Goal: Information Seeking & Learning: Learn about a topic

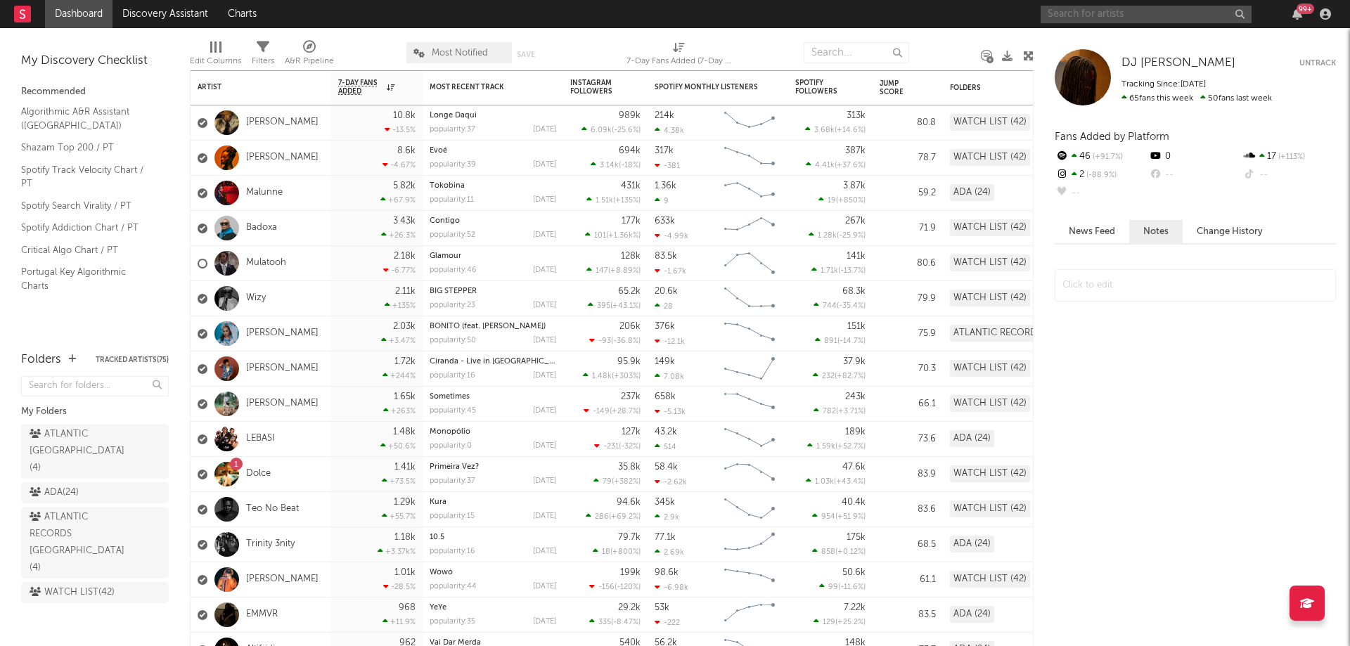
click at [1116, 13] on input "text" at bounding box center [1145, 15] width 211 height 18
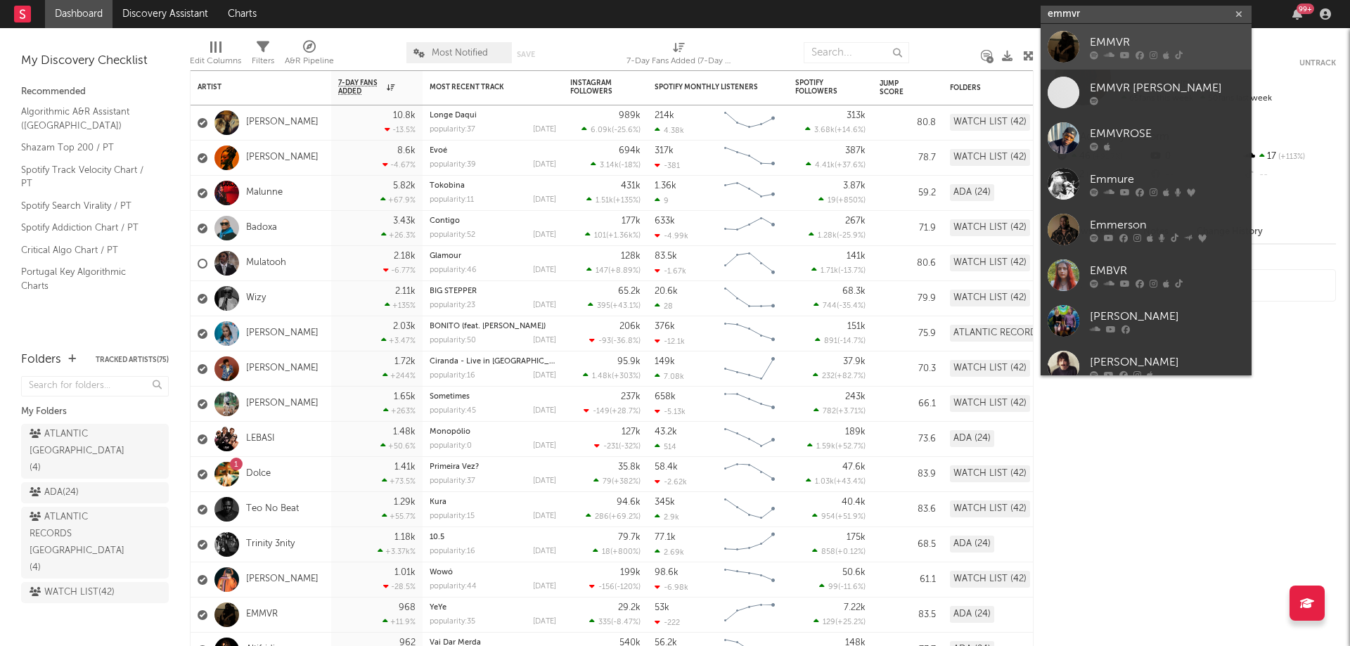
type input "emmvr"
click at [1112, 34] on div "EMMVR" at bounding box center [1167, 42] width 155 height 17
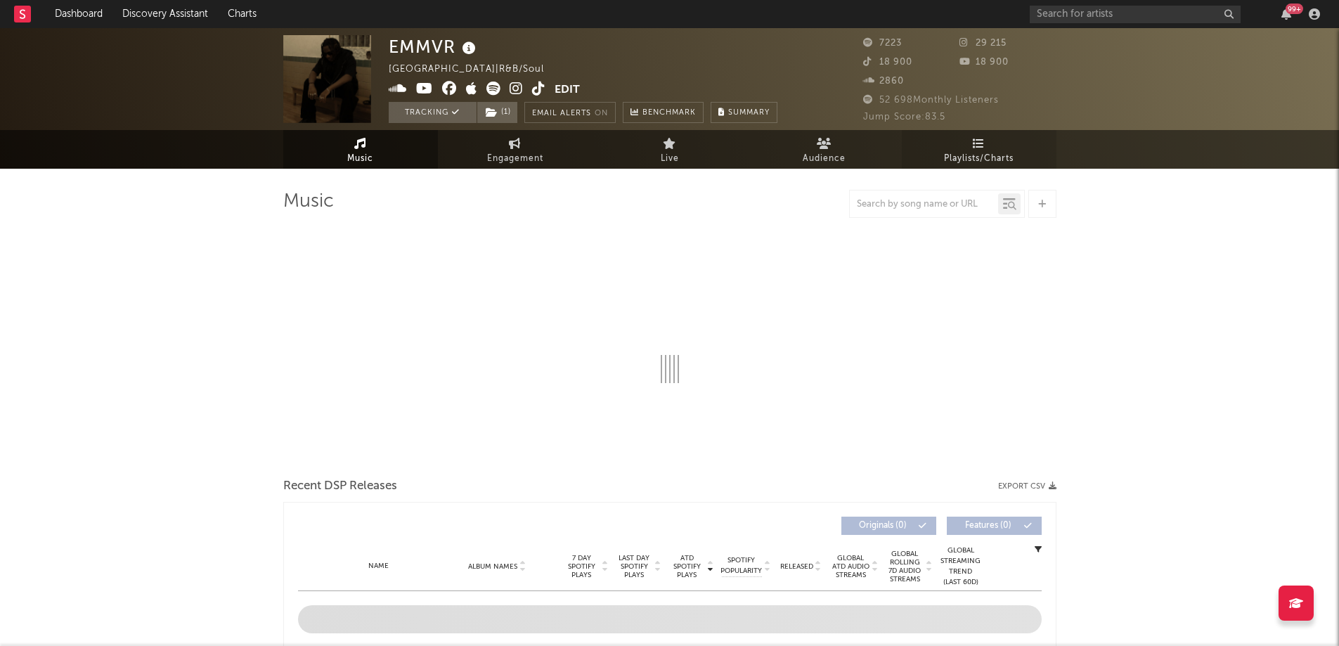
select select "6m"
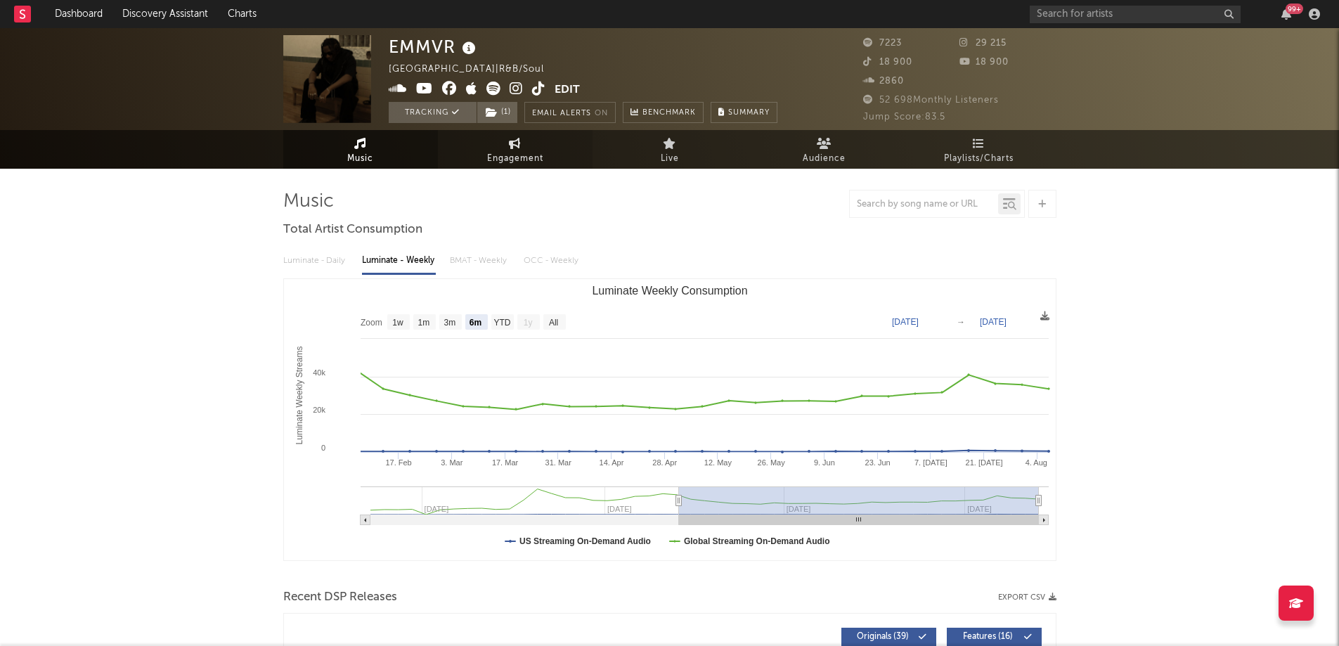
click at [518, 152] on span "Engagement" at bounding box center [515, 158] width 56 height 17
select select "1w"
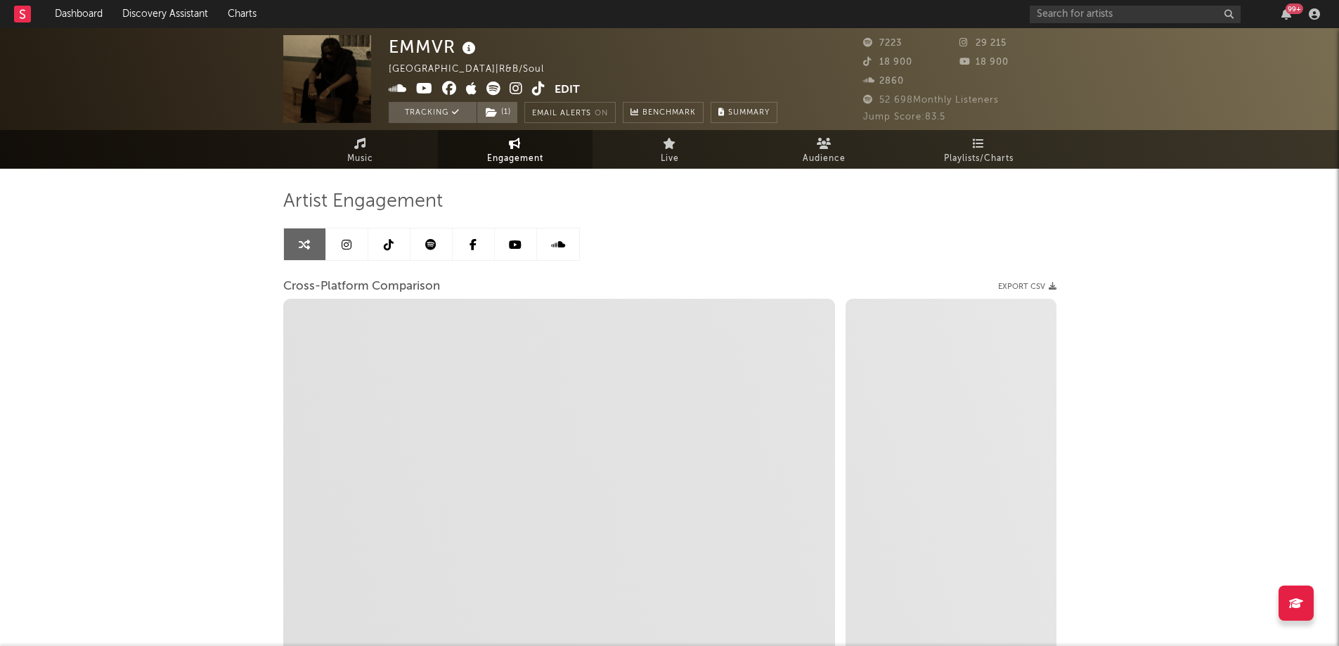
select select "1m"
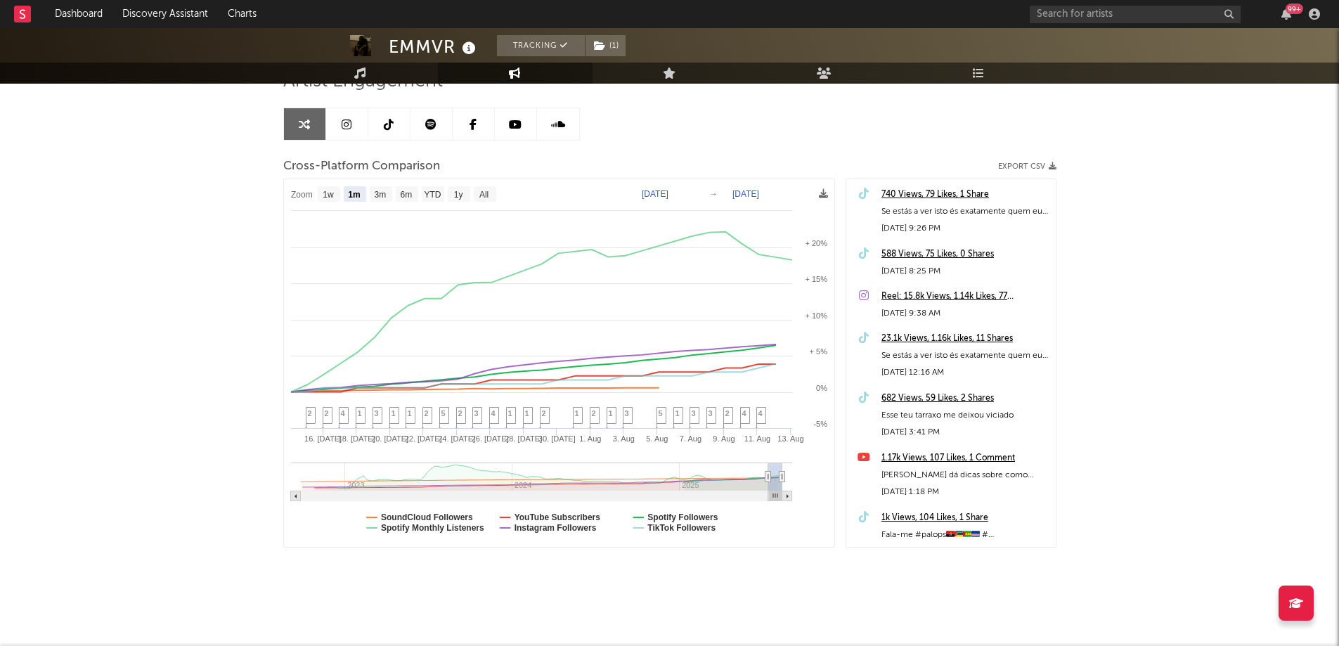
scroll to position [119, 0]
click at [341, 124] on link at bounding box center [347, 126] width 42 height 32
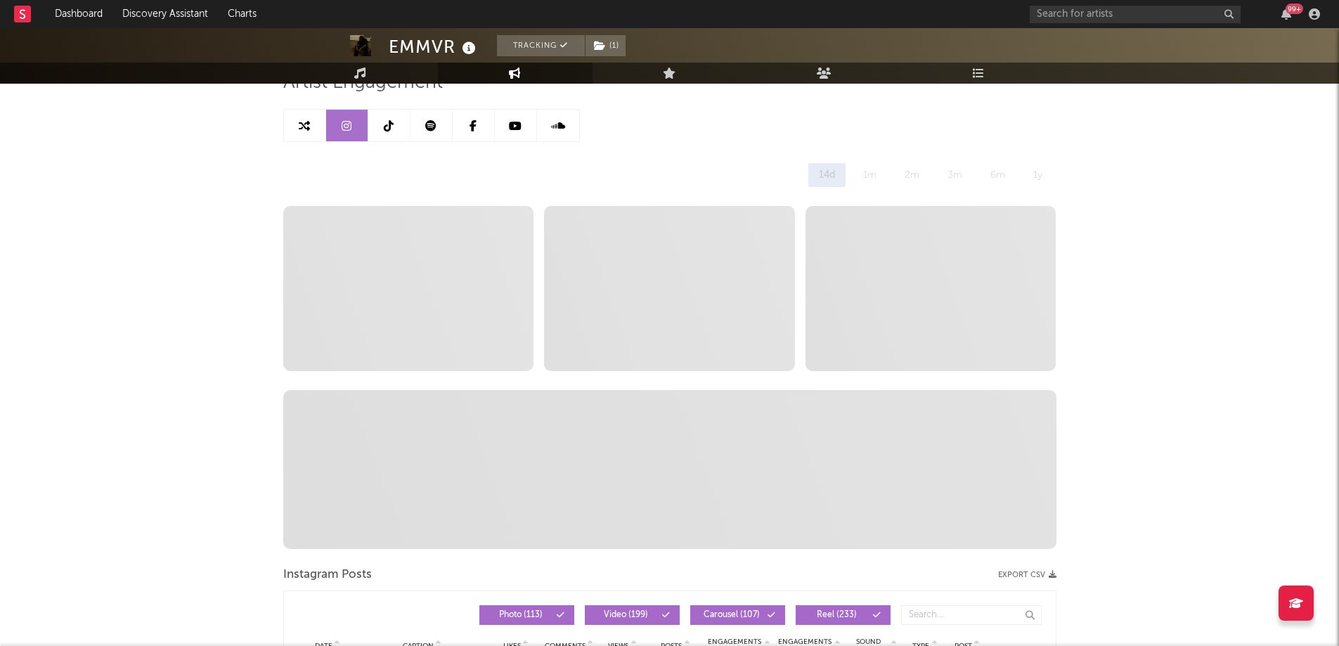
select select "6m"
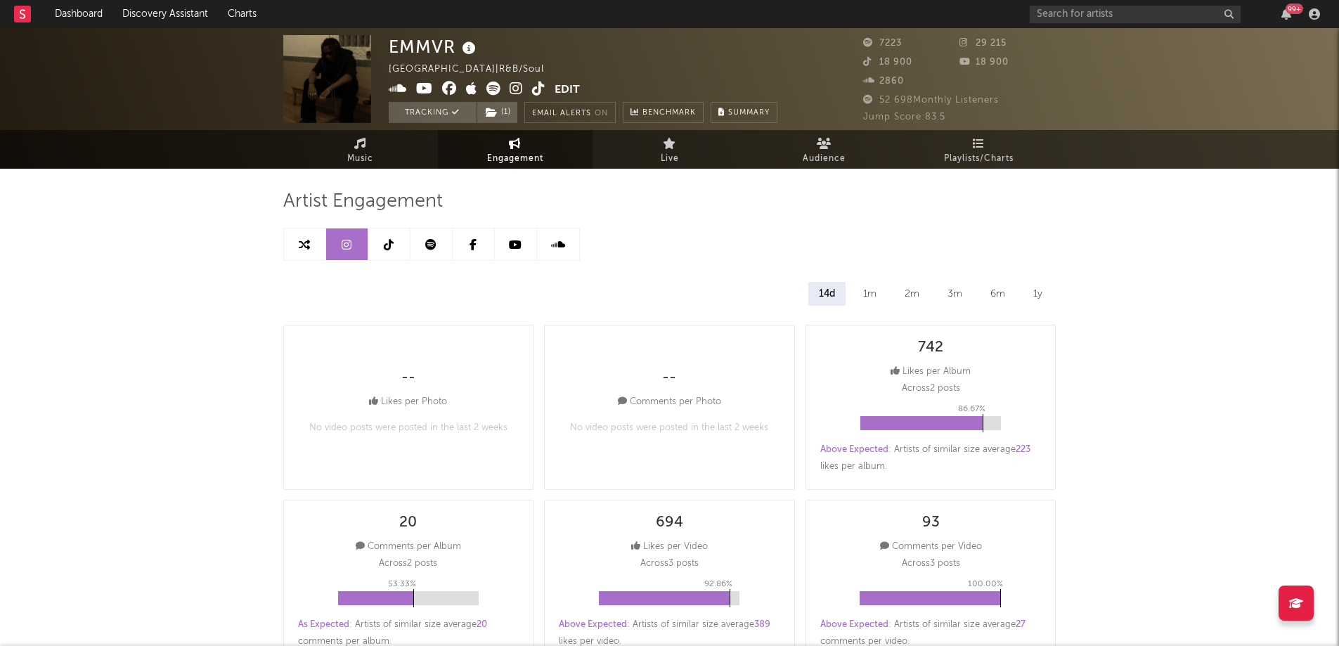
click at [382, 245] on link at bounding box center [389, 244] width 42 height 32
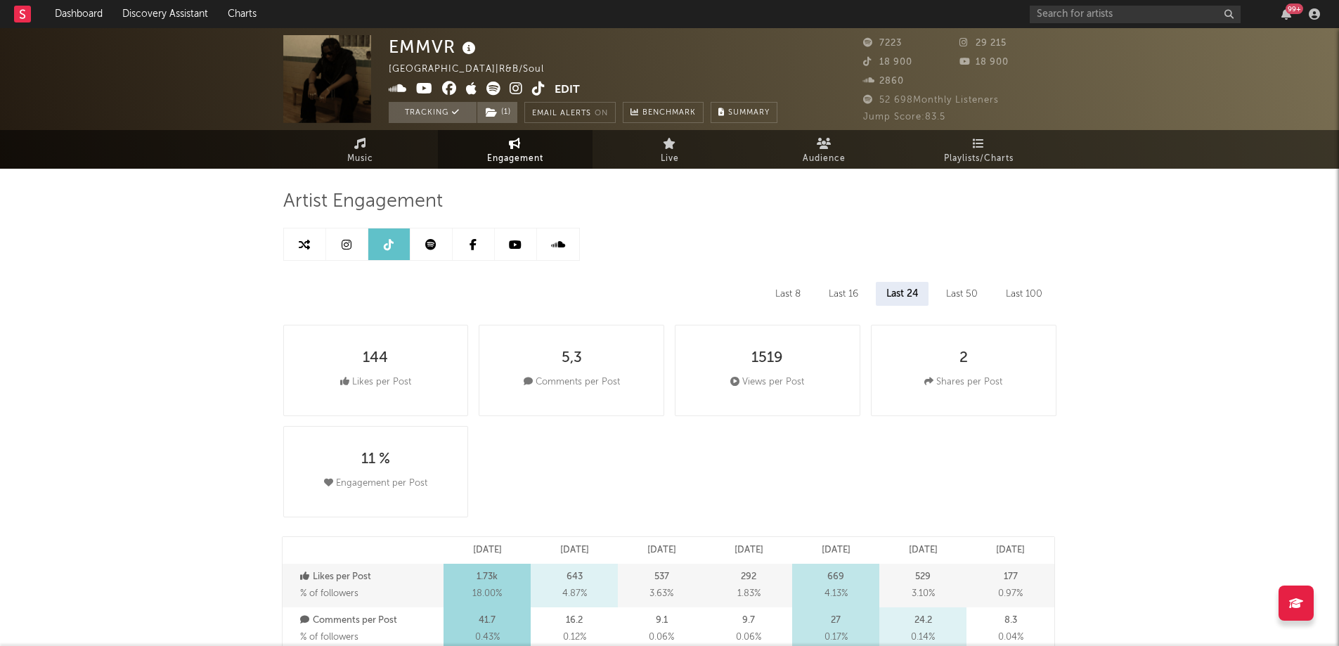
select select "6m"
click at [433, 252] on link at bounding box center [432, 244] width 42 height 32
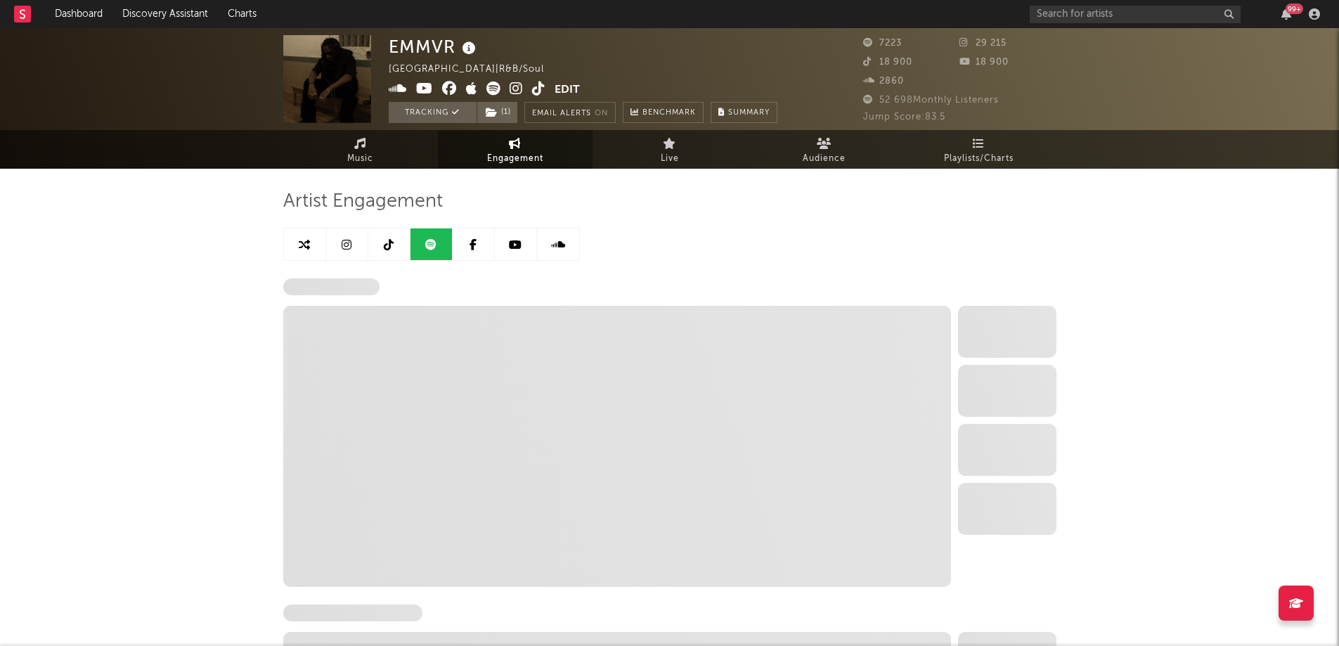
select select "6m"
select select "1w"
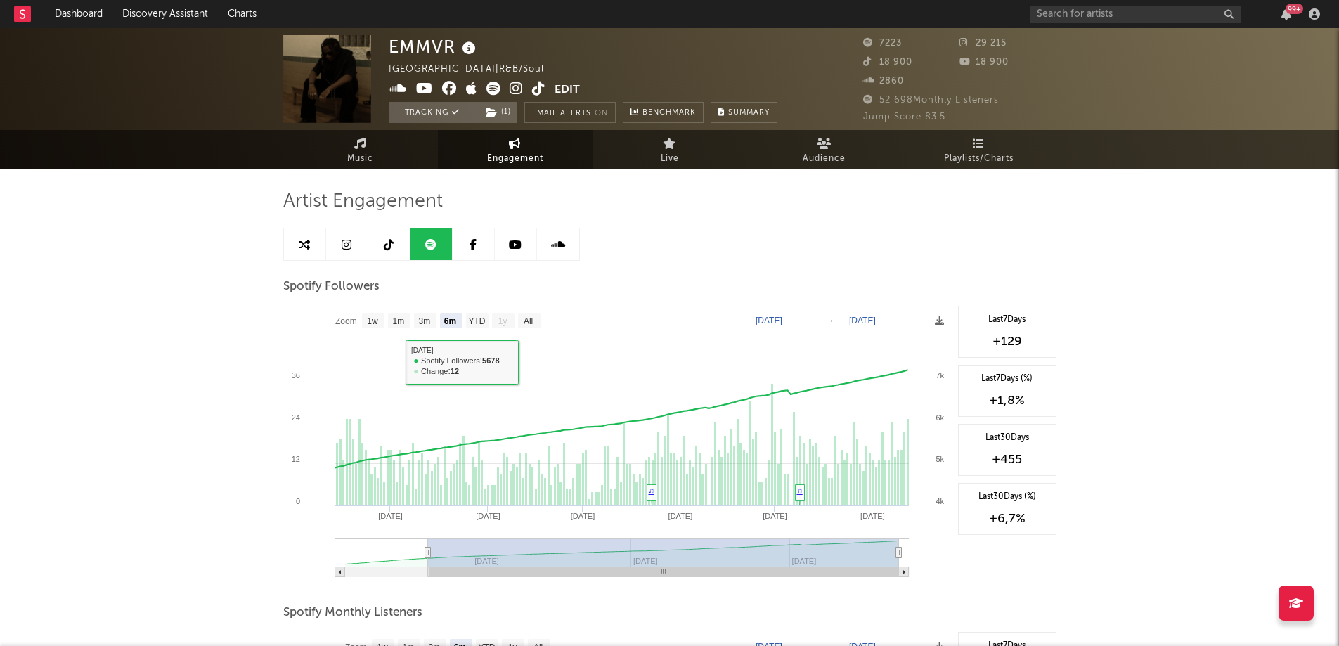
click at [514, 238] on link at bounding box center [516, 244] width 42 height 32
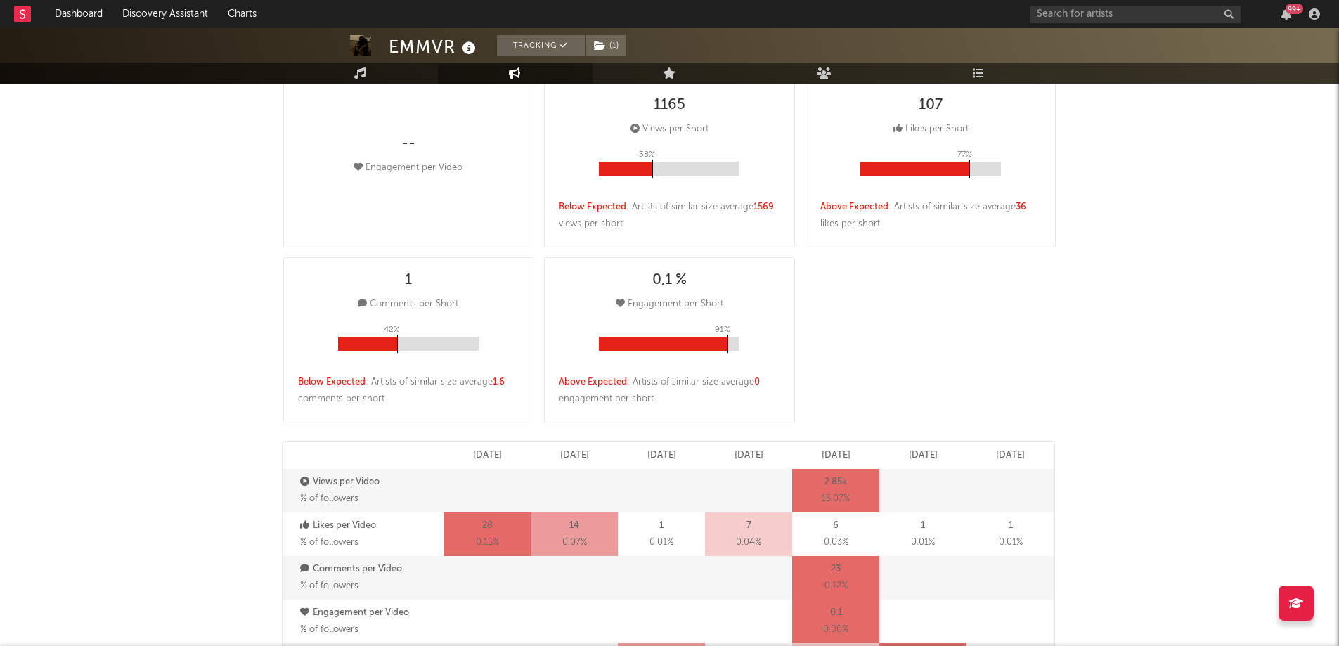
select select "6m"
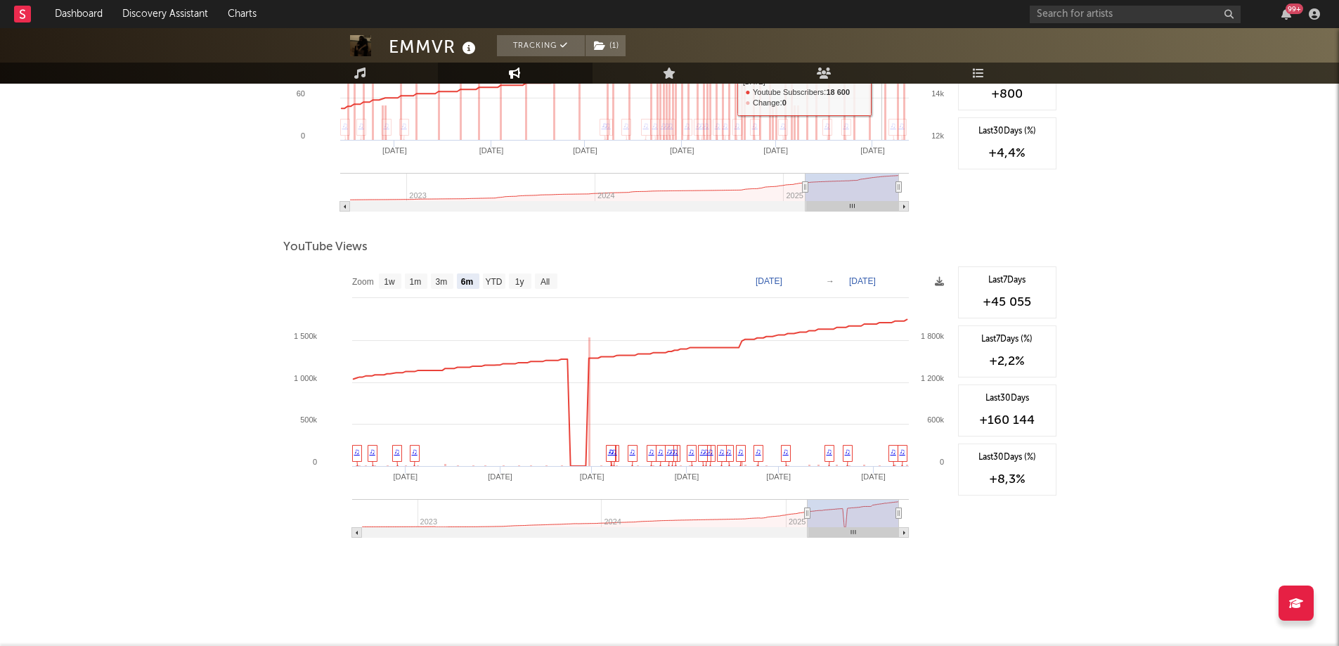
scroll to position [1338, 0]
click at [368, 69] on link "Music" at bounding box center [360, 73] width 155 height 21
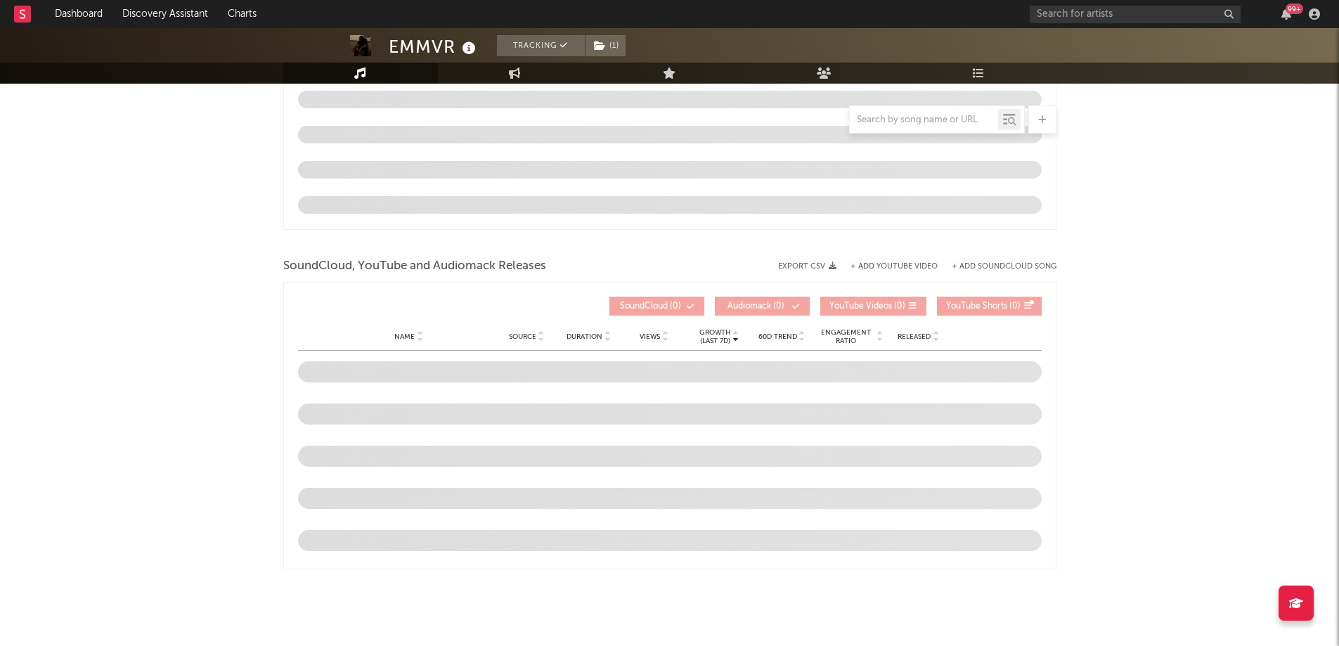
select select "6m"
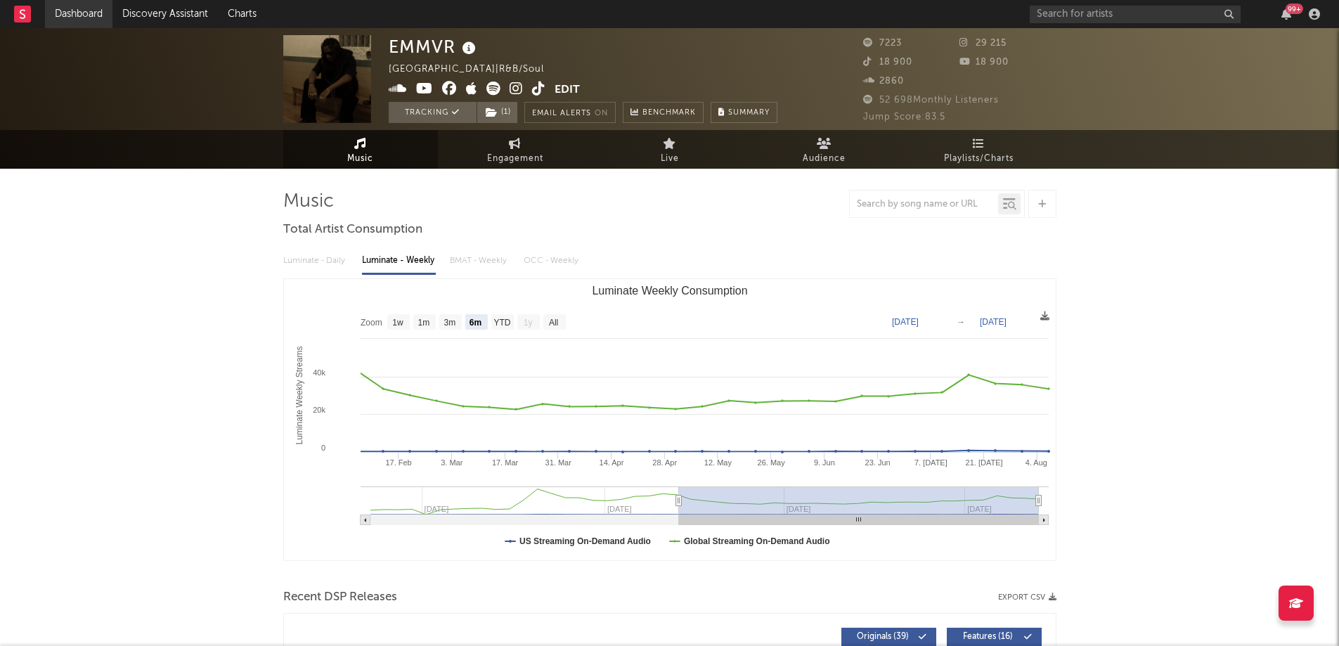
click at [95, 13] on link "Dashboard" at bounding box center [78, 14] width 67 height 28
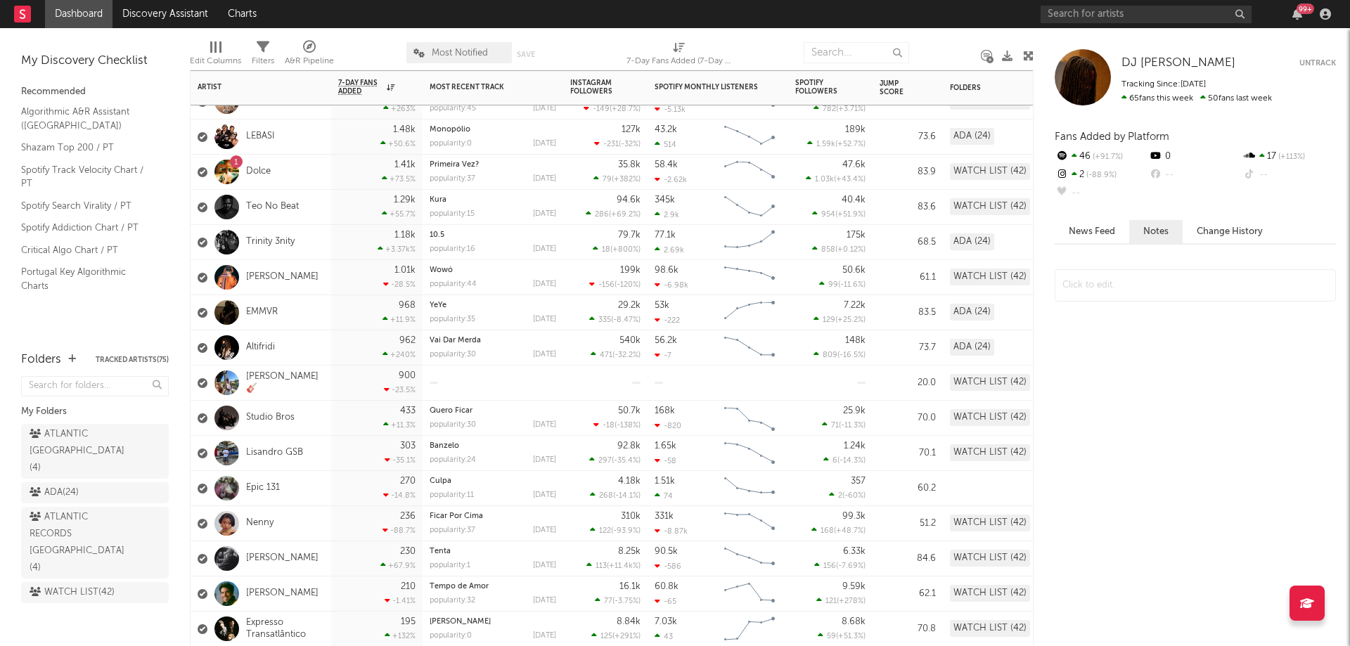
click at [320, 314] on div "EMMVR" at bounding box center [260, 312] width 141 height 35
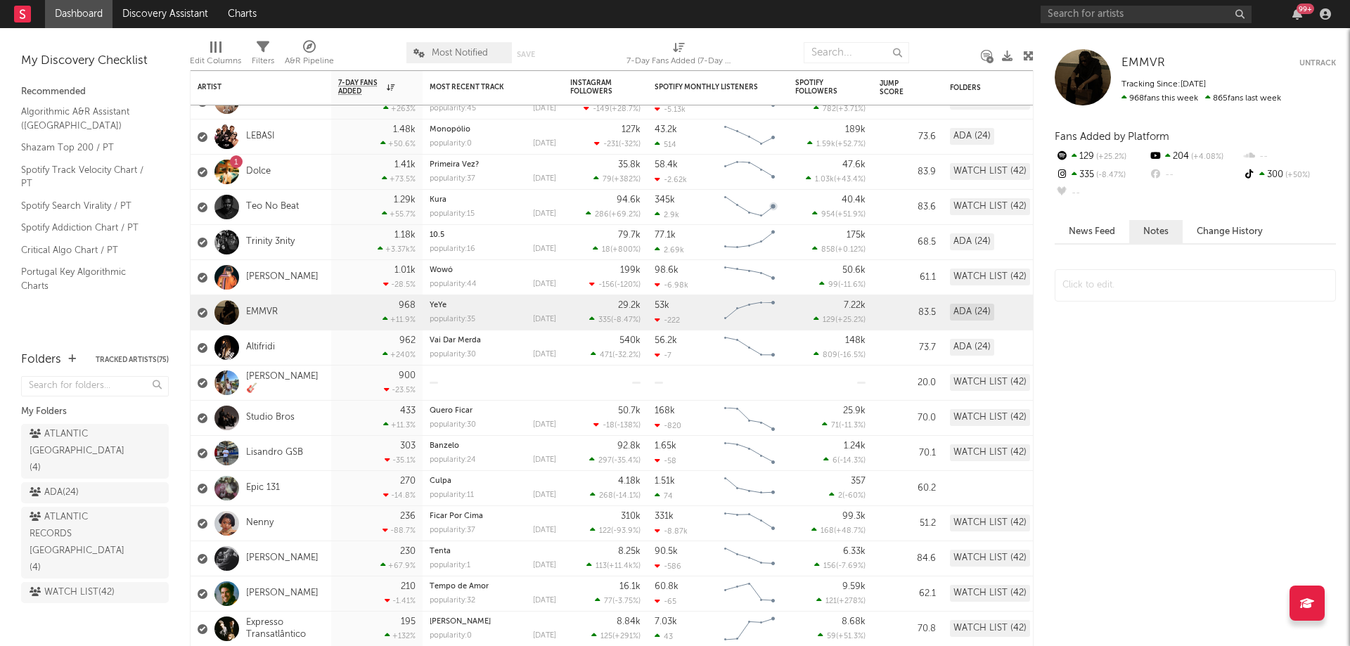
click at [1083, 231] on button "News Feed" at bounding box center [1091, 231] width 75 height 23
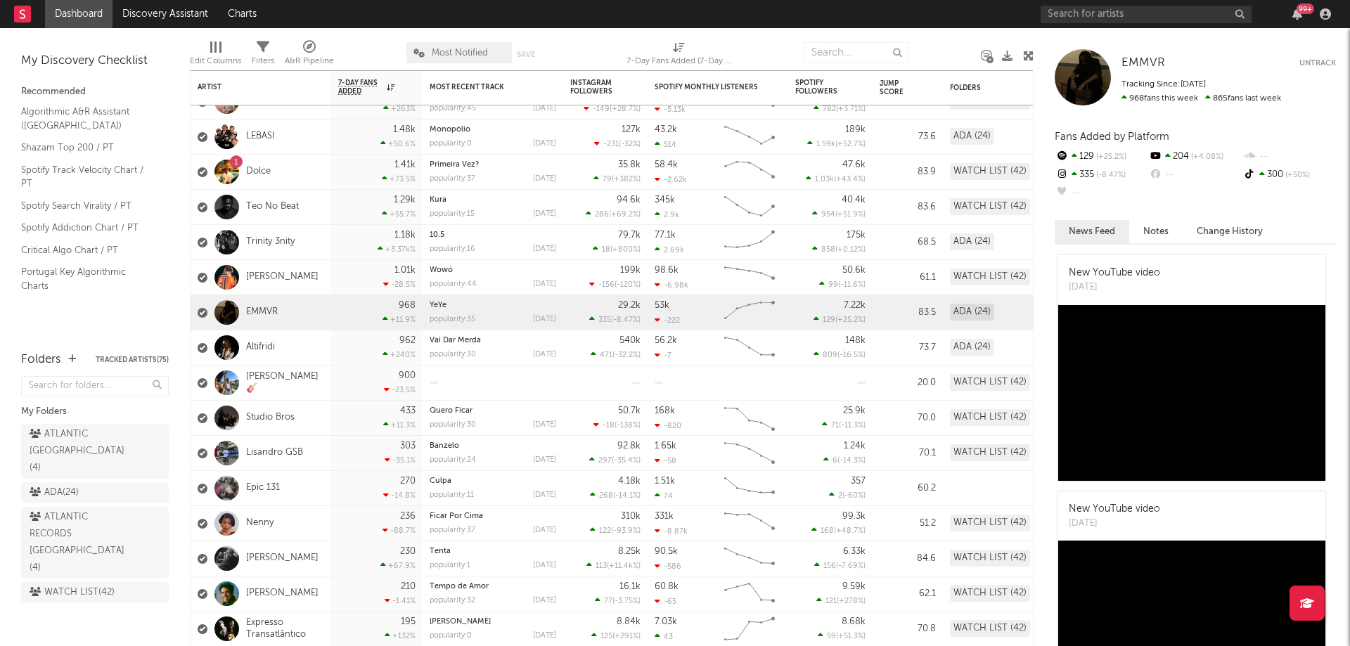
click at [1166, 227] on button "Notes" at bounding box center [1155, 231] width 53 height 23
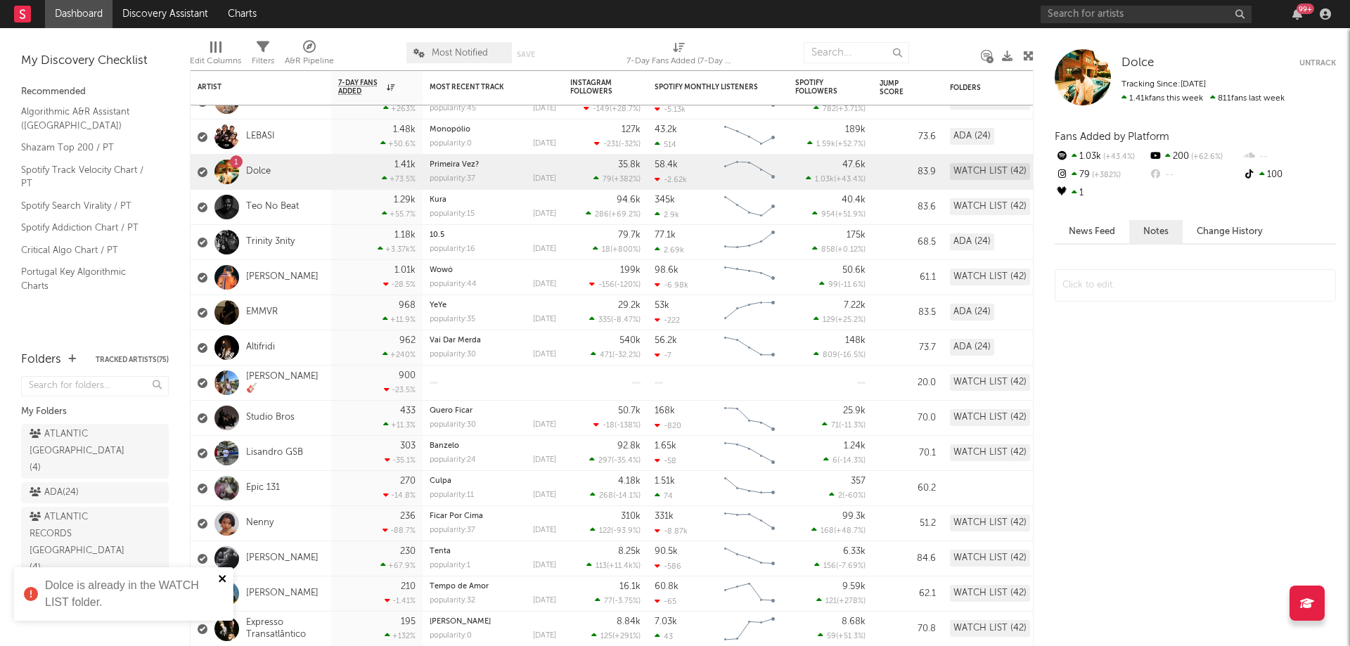
click at [223, 578] on icon "close" at bounding box center [222, 578] width 7 height 7
click at [74, 484] on div "ADA ( 24 )" at bounding box center [54, 492] width 49 height 17
